Goal: Task Accomplishment & Management: Manage account settings

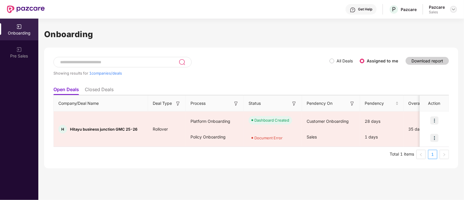
click at [453, 12] on div at bounding box center [453, 9] width 7 height 7
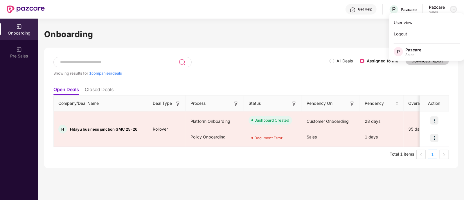
click at [453, 13] on div "User view Logout P Pazcare Sales" at bounding box center [426, 36] width 75 height 47
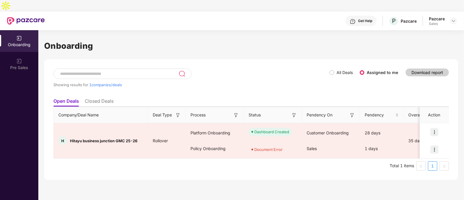
click at [456, 16] on div "Pazcare Sales" at bounding box center [443, 21] width 28 height 10
click at [456, 19] on img at bounding box center [453, 21] width 5 height 5
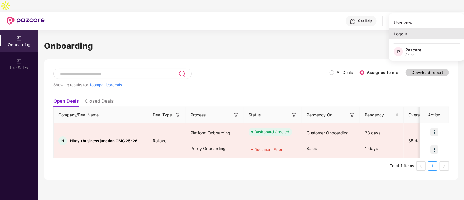
click at [436, 36] on div "Logout" at bounding box center [426, 33] width 75 height 11
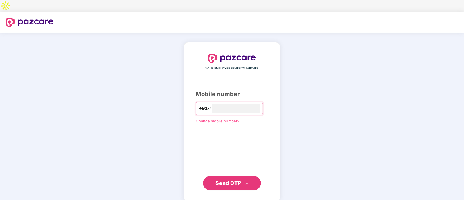
type input "**********"
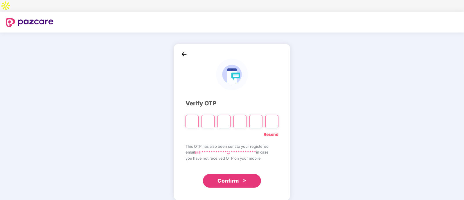
type input "*"
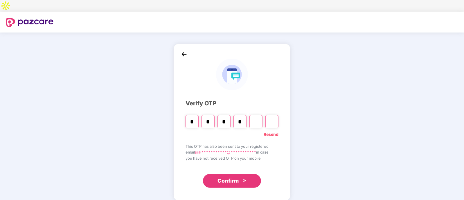
type input "*"
